Goal: Use online tool/utility: Utilize a website feature to perform a specific function

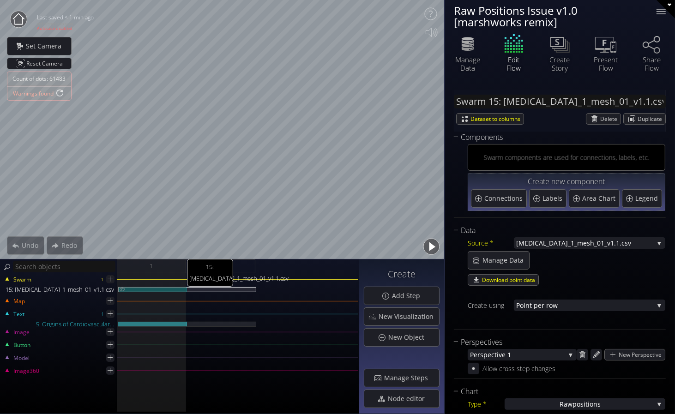
click at [157, 289] on div "15: [MEDICAL_DATA]_1_mesh_01_v1.1.csv" at bounding box center [152, 289] width 69 height 5
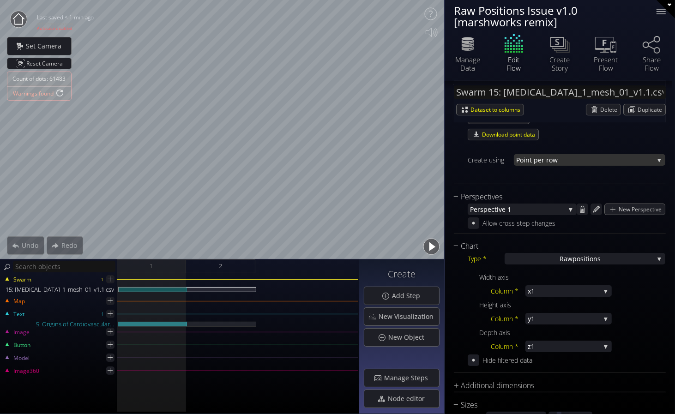
scroll to position [44, 0]
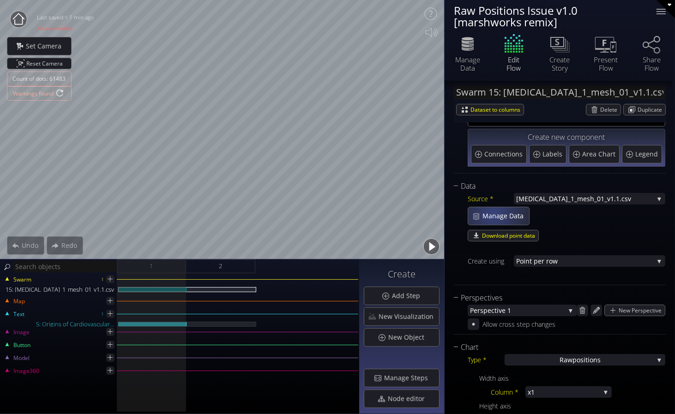
click at [495, 213] on span "Manage Data" at bounding box center [505, 215] width 47 height 9
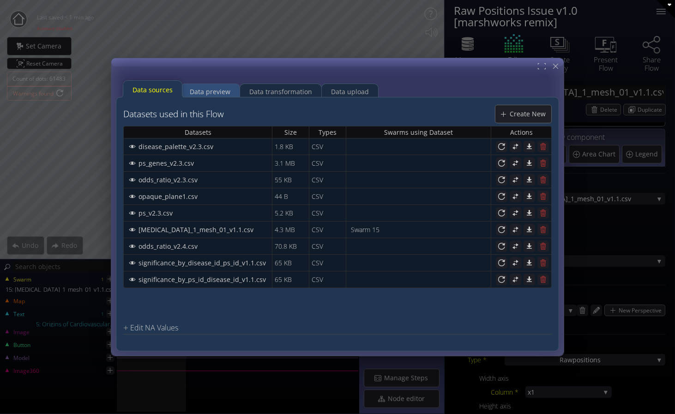
click at [228, 91] on div "Data preview" at bounding box center [210, 92] width 41 height 18
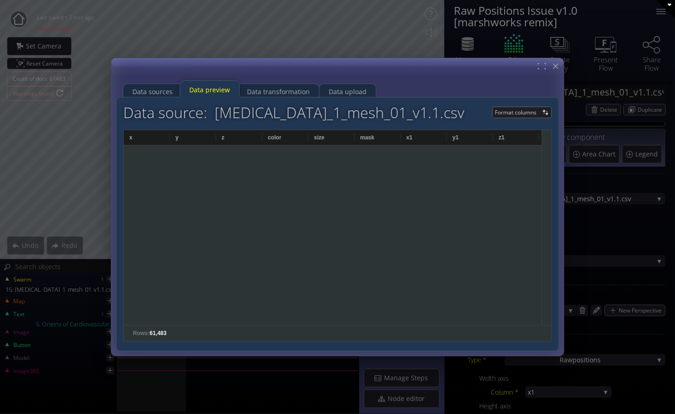
scroll to position [681836, 0]
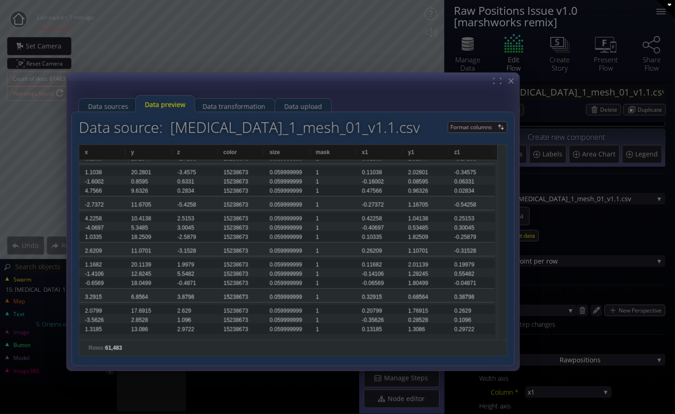
drag, startPoint x: 470, startPoint y: 62, endPoint x: 426, endPoint y: 77, distance: 47.2
click at [426, 77] on div at bounding box center [293, 222] width 452 height 298
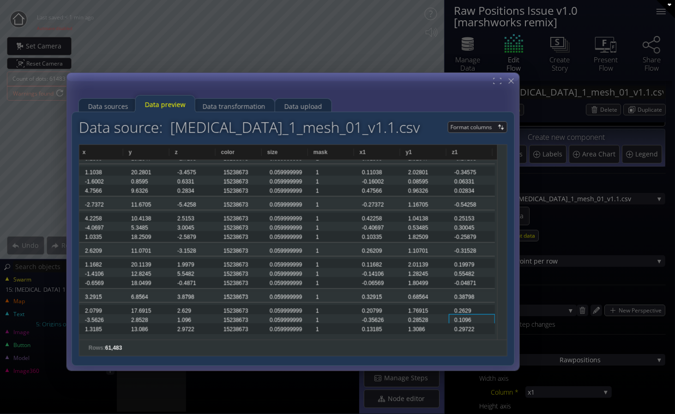
scroll to position [0, 2]
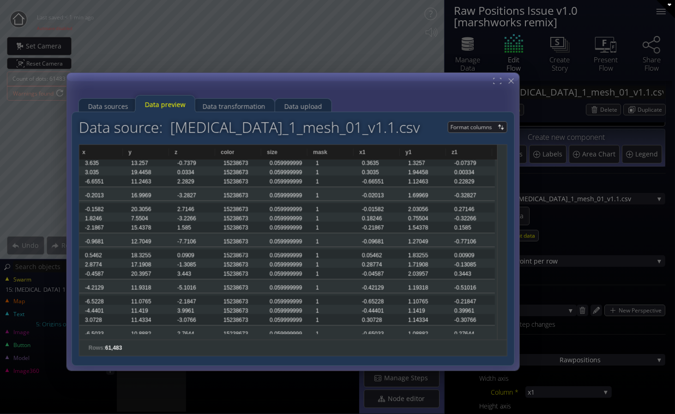
drag, startPoint x: 491, startPoint y: 324, endPoint x: 497, endPoint y: 326, distance: 6.4
click at [495, 327] on div "2.6209 11.0701 -3.1528 15238673 0.059999999 1 0.26209 1.10701 -0.31528 1.1682 2…" at bounding box center [288, 247] width 418 height 174
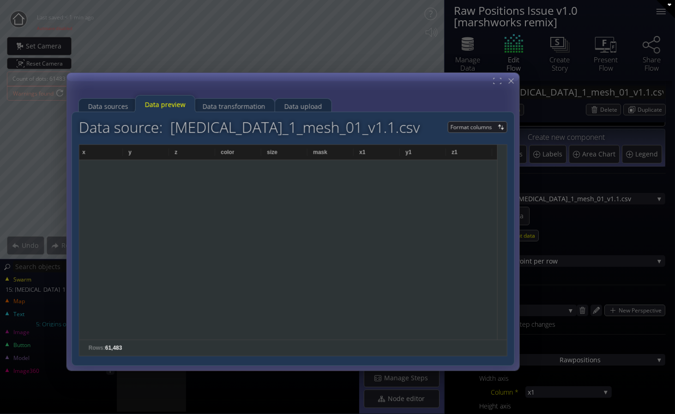
scroll to position [0, 0]
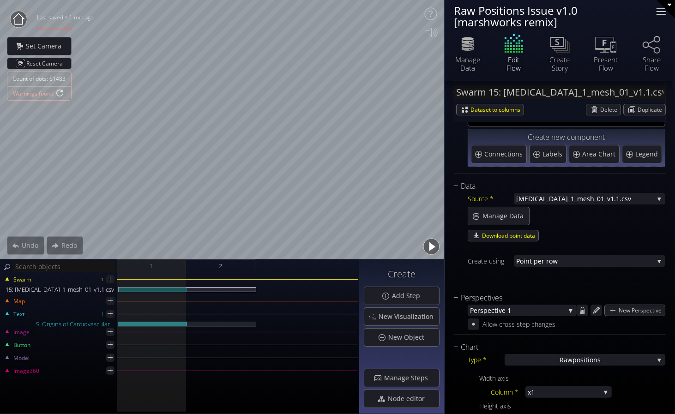
click at [663, 12] on div at bounding box center [661, 11] width 9 height 1
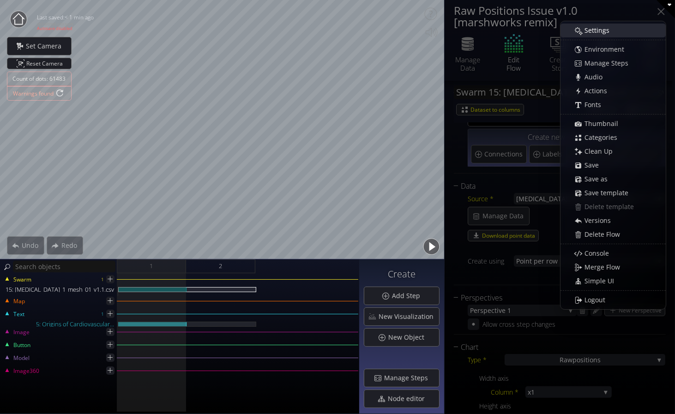
click at [602, 31] on span "Settings" at bounding box center [599, 30] width 31 height 9
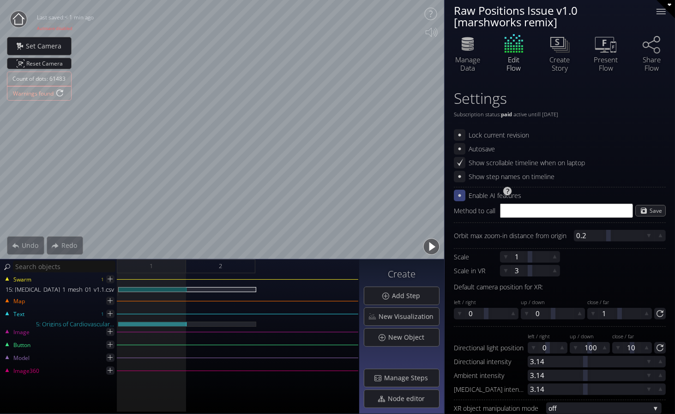
click at [459, 194] on icon at bounding box center [459, 195] width 3 height 3
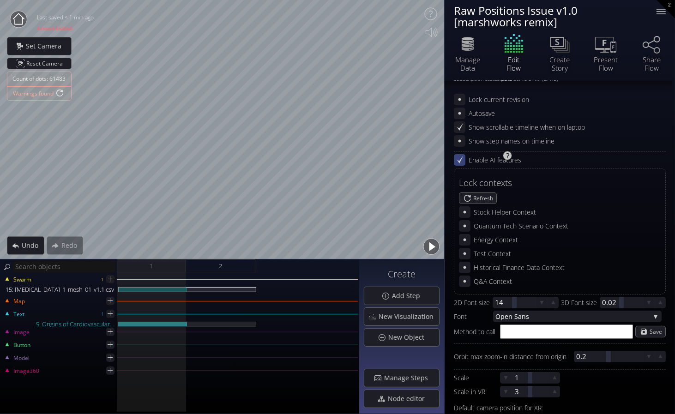
scroll to position [51, 0]
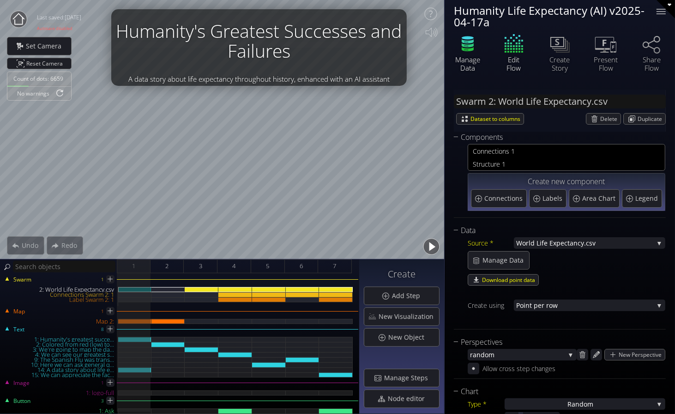
click at [470, 51] on icon at bounding box center [468, 49] width 12 height 4
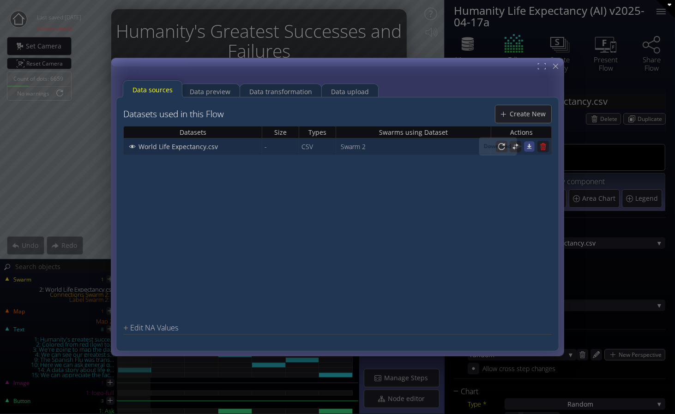
click at [532, 148] on icon at bounding box center [529, 147] width 8 height 8
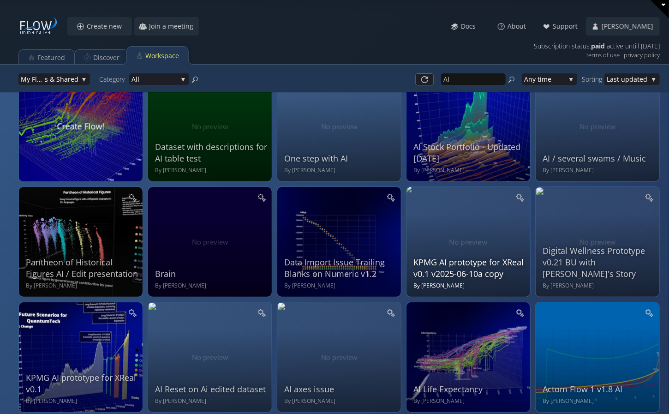
scroll to position [51, 0]
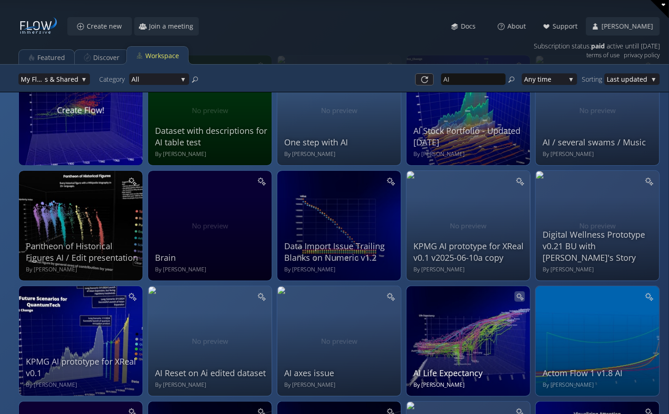
click at [521, 294] on icon at bounding box center [520, 297] width 8 height 8
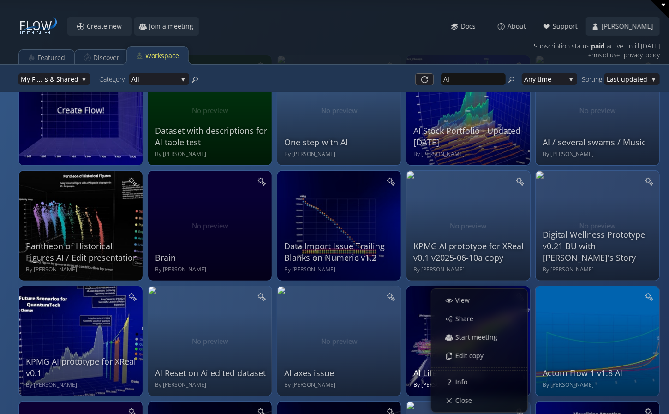
click at [422, 327] on div "AI Life Expectancy By Jason Marsh" at bounding box center [470, 340] width 112 height 98
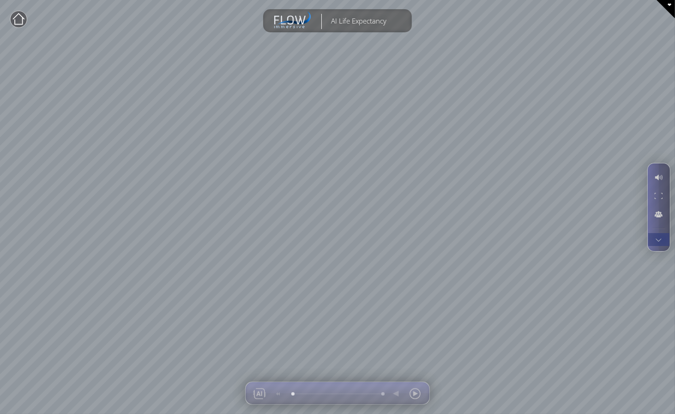
click at [663, 239] on div at bounding box center [658, 239] width 17 height 13
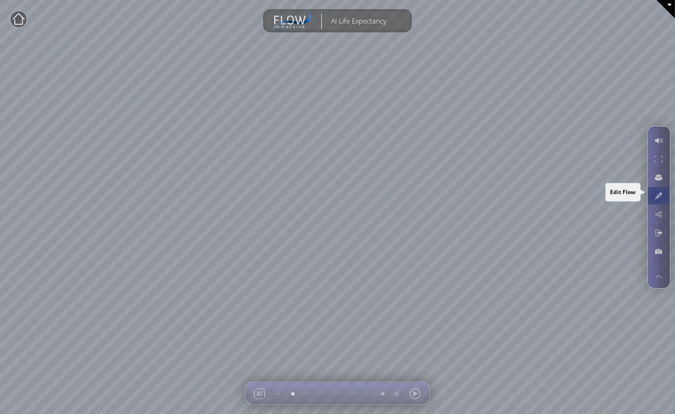
click at [659, 198] on div at bounding box center [658, 196] width 17 height 18
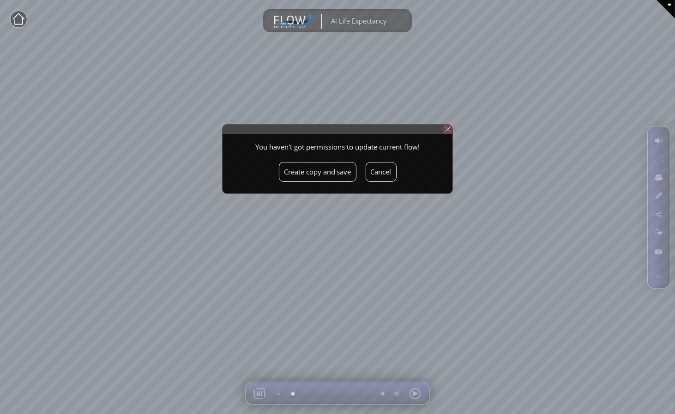
click at [451, 126] on img at bounding box center [447, 129] width 9 height 9
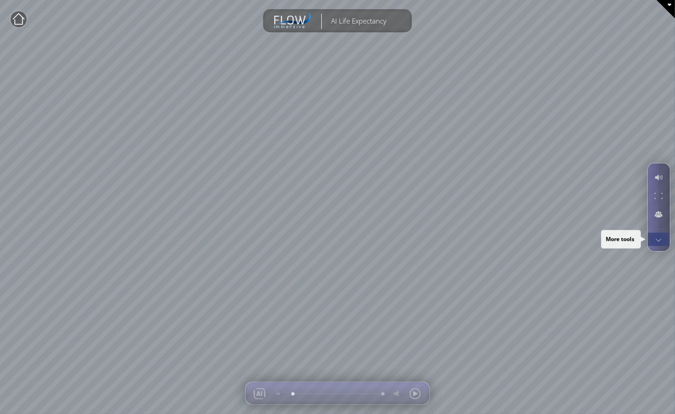
click at [658, 239] on div at bounding box center [658, 239] width 17 height 13
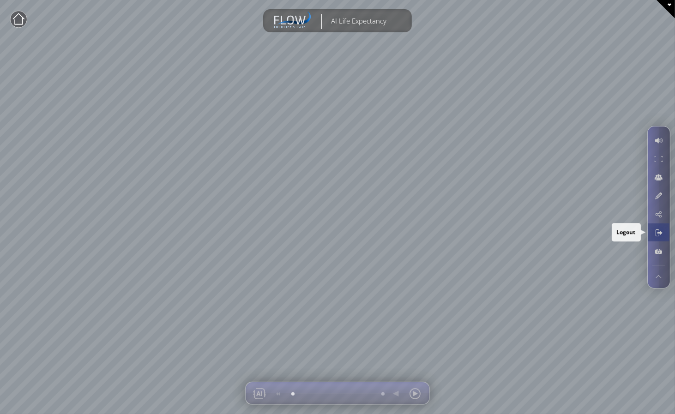
click at [661, 234] on div at bounding box center [658, 233] width 17 height 18
click at [659, 215] on div at bounding box center [658, 214] width 17 height 18
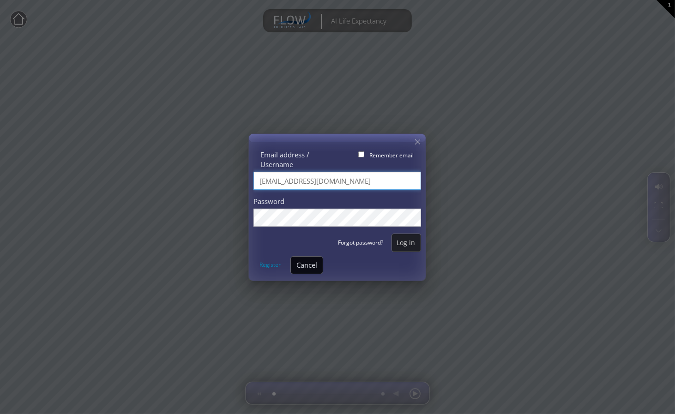
drag, startPoint x: 342, startPoint y: 182, endPoint x: 262, endPoint y: 182, distance: 79.4
click at [262, 182] on input "jm@marshworks.com" at bounding box center [337, 181] width 168 height 18
type input "jason@flow.gl"
click at [410, 241] on span "Log in" at bounding box center [406, 242] width 29 height 9
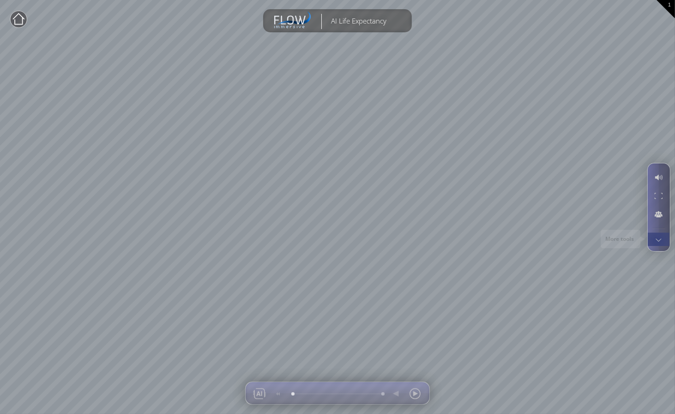
click at [657, 241] on div at bounding box center [658, 239] width 17 height 13
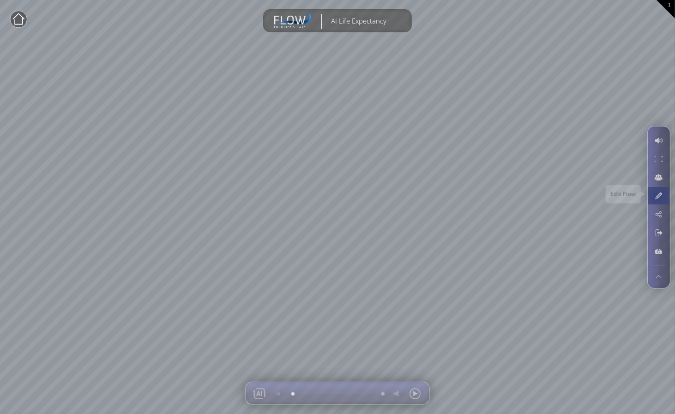
drag, startPoint x: 658, startPoint y: 195, endPoint x: 664, endPoint y: 197, distance: 6.6
click at [658, 194] on div at bounding box center [658, 196] width 17 height 18
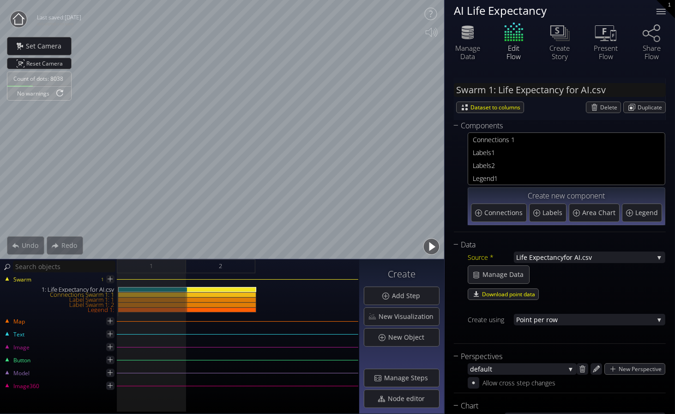
click at [428, 245] on button "button" at bounding box center [431, 246] width 21 height 21
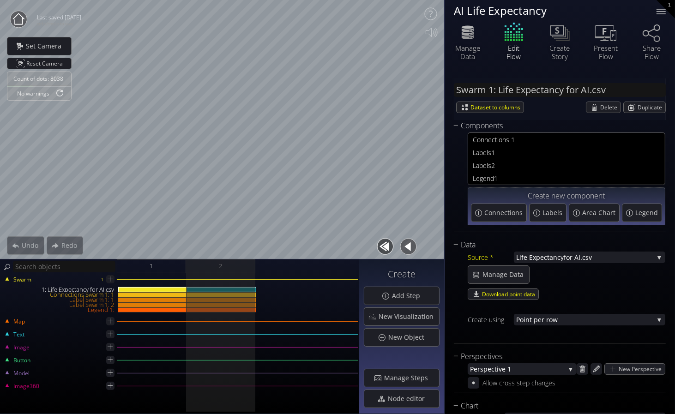
click at [410, 246] on button "button" at bounding box center [408, 246] width 21 height 21
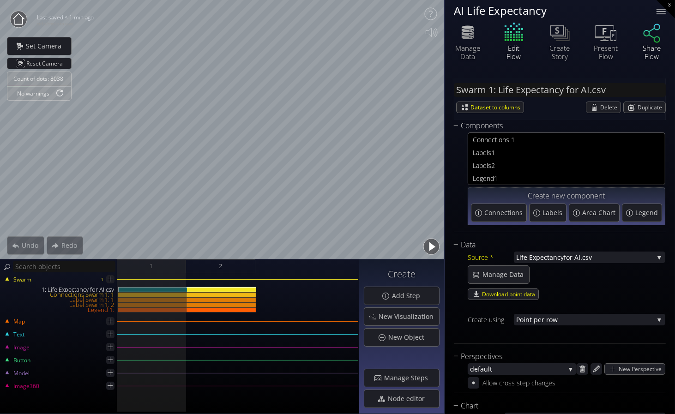
click at [652, 33] on icon at bounding box center [652, 32] width 28 height 23
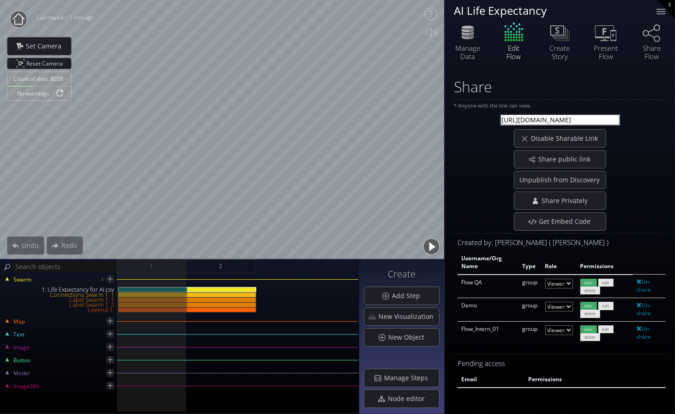
click at [606, 113] on div "* Anyone with the link can view. https://app.flow.gl/flow/lzwt3wv6 Disable Shar…" at bounding box center [560, 166] width 212 height 129
click at [606, 119] on input "https://app.flow.gl/flow/lzwt3wv6" at bounding box center [560, 120] width 120 height 12
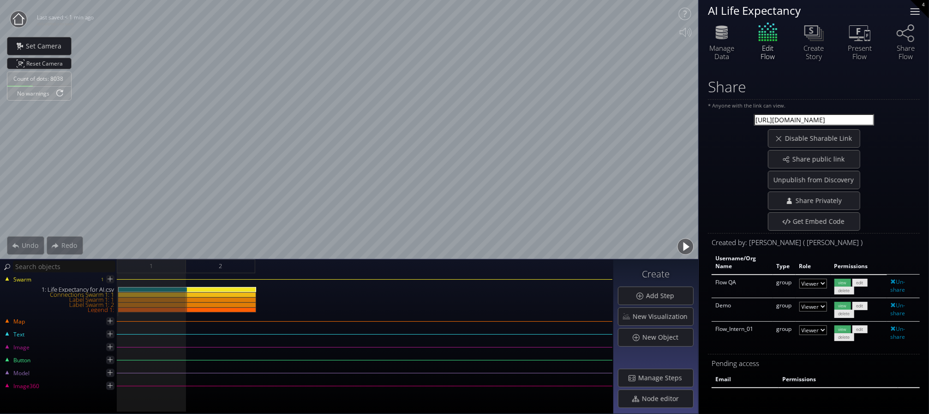
click at [675, 14] on div at bounding box center [915, 14] width 9 height 1
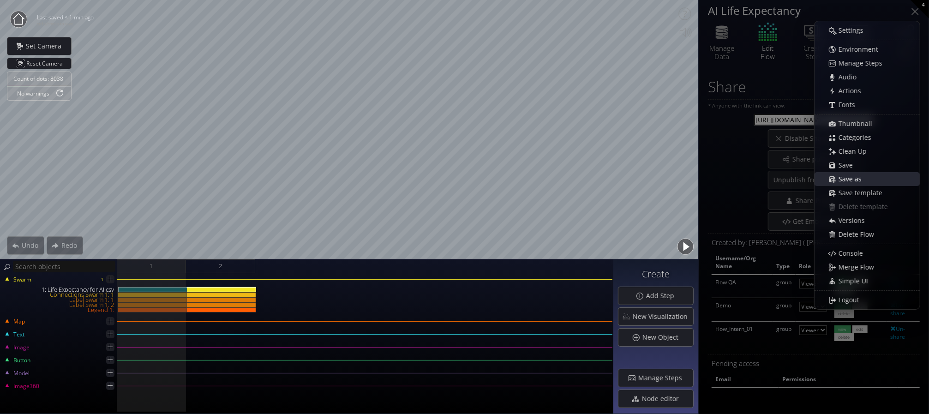
click at [675, 175] on div "Save as" at bounding box center [872, 179] width 95 height 13
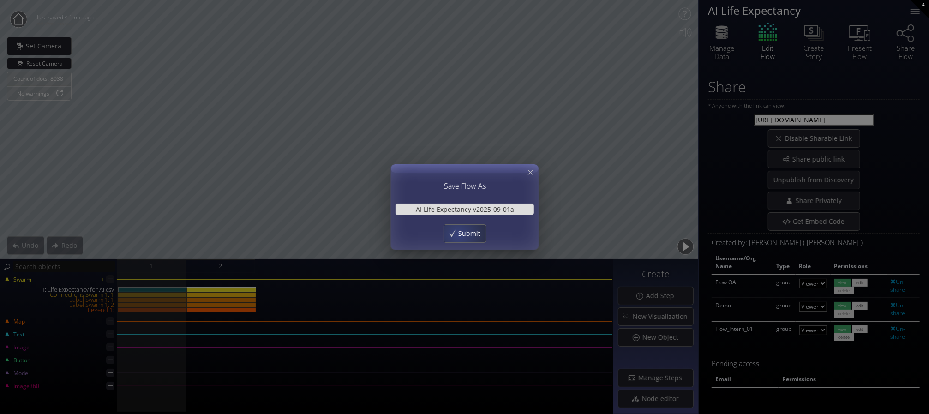
click at [459, 235] on span "Submit" at bounding box center [472, 233] width 28 height 9
